Goal: Task Accomplishment & Management: Manage account settings

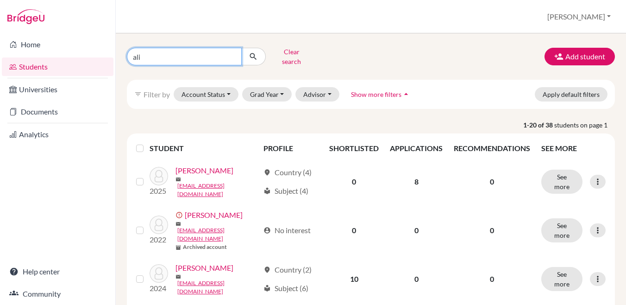
click at [174, 56] on input "ali" at bounding box center [184, 57] width 115 height 18
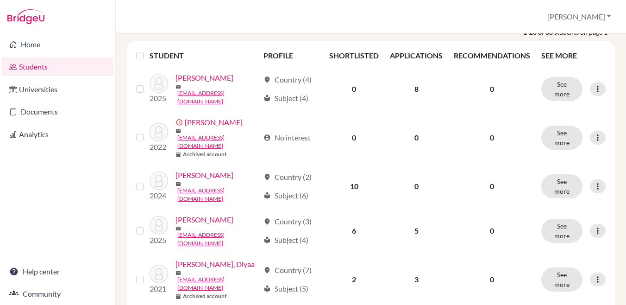
scroll to position [185, 0]
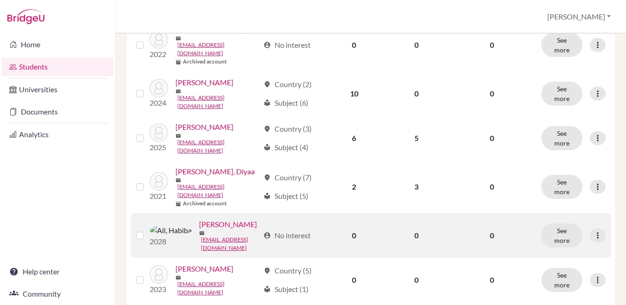
click at [147, 230] on label at bounding box center [147, 230] width 0 height 0
click at [0, 0] on input "checkbox" at bounding box center [0, 0] width 0 height 0
click at [593, 231] on icon at bounding box center [597, 235] width 9 height 9
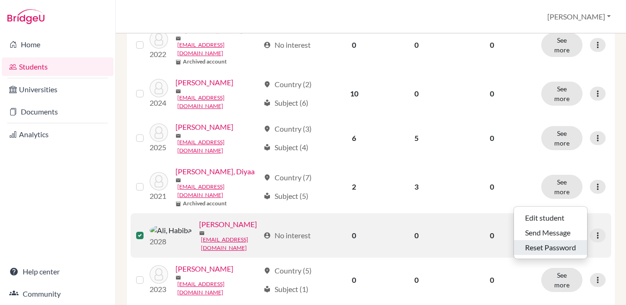
click at [552, 240] on button "Reset Password" at bounding box center [550, 247] width 73 height 15
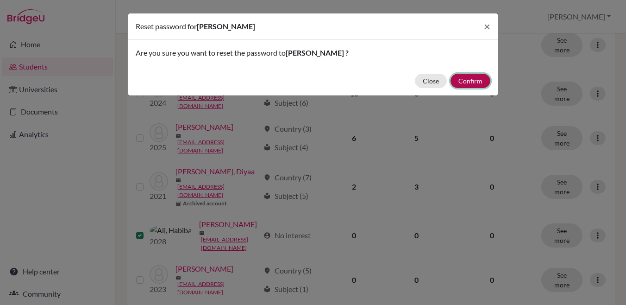
click at [475, 78] on button "Confirm" at bounding box center [470, 81] width 40 height 14
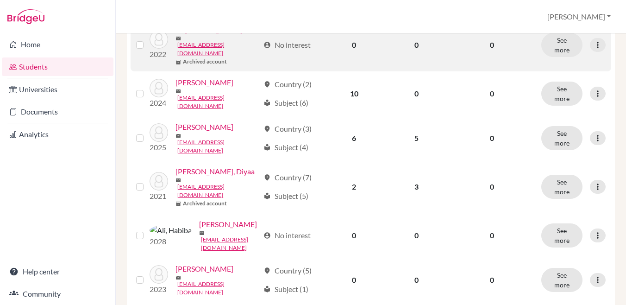
scroll to position [0, 0]
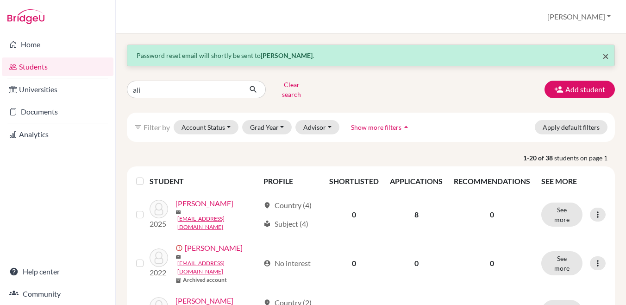
click at [602, 55] on span "×" at bounding box center [605, 55] width 6 height 13
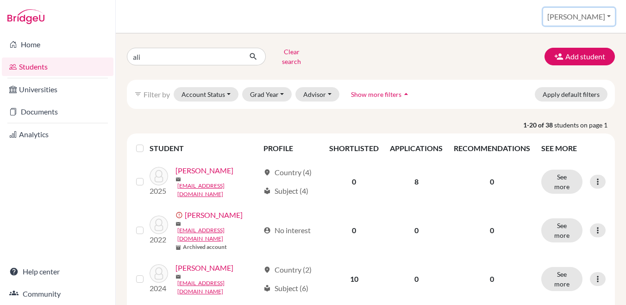
click at [593, 18] on button "[PERSON_NAME]" at bounding box center [579, 17] width 72 height 18
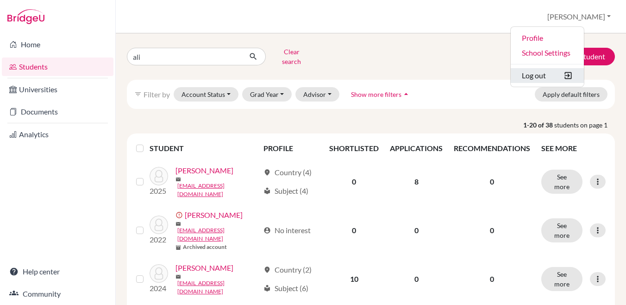
click at [574, 75] on button "Log out" at bounding box center [547, 75] width 73 height 15
